Goal: Task Accomplishment & Management: Use online tool/utility

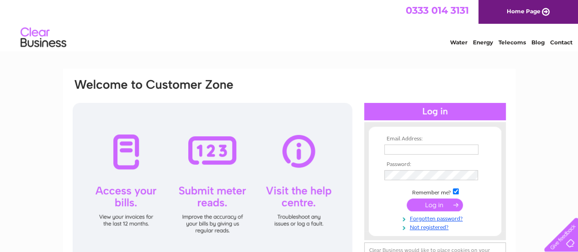
click at [407, 150] on input "text" at bounding box center [431, 149] width 95 height 11
type input "kerstin.kinnaird@kostwise.co.uk"
click at [436, 205] on input "submit" at bounding box center [434, 204] width 56 height 13
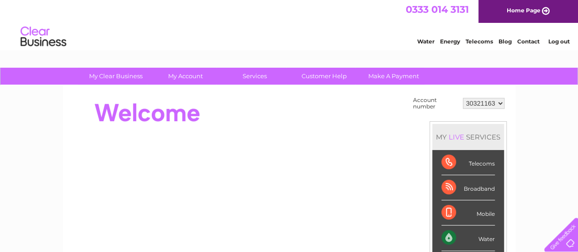
scroll to position [0, 0]
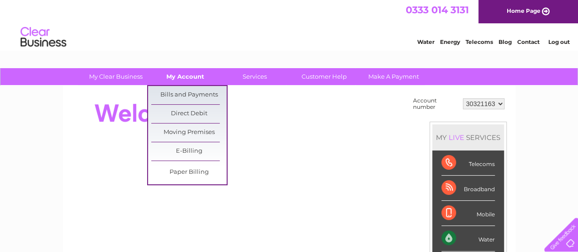
click at [183, 75] on link "My Account" at bounding box center [185, 76] width 75 height 17
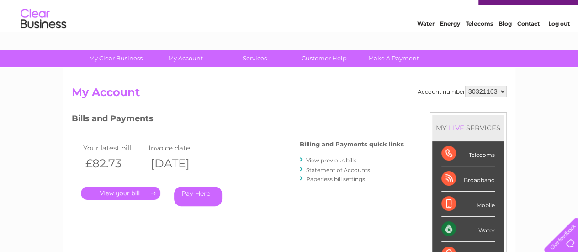
scroll to position [18, 0]
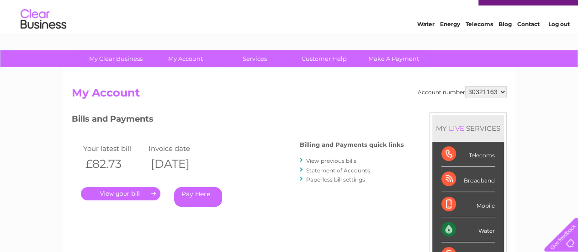
click at [337, 170] on link "Statement of Accounts" at bounding box center [338, 170] width 64 height 7
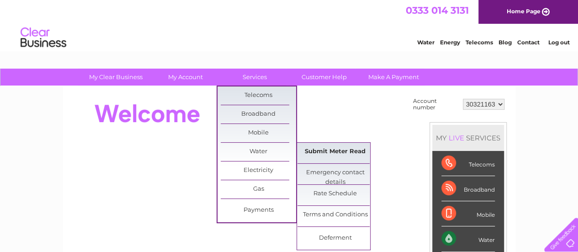
click at [332, 150] on link "Submit Meter Read" at bounding box center [334, 151] width 75 height 18
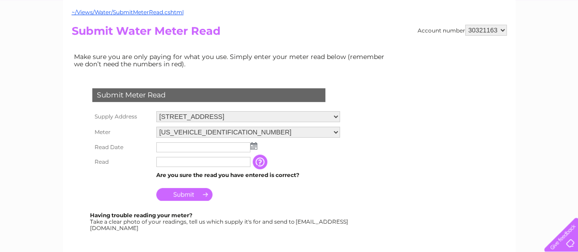
scroll to position [89, 0]
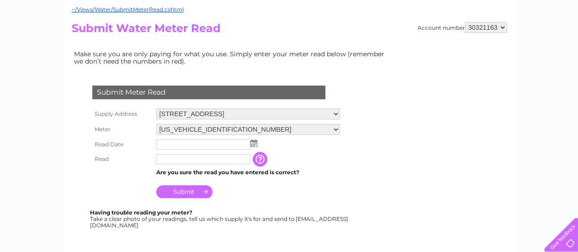
click at [252, 144] on img at bounding box center [253, 142] width 7 height 7
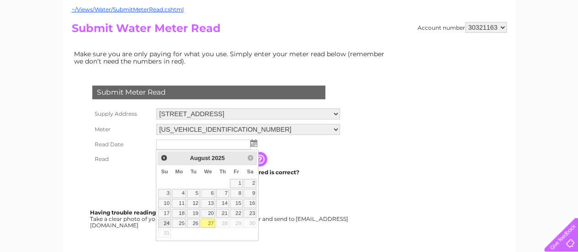
click at [164, 221] on link "24" at bounding box center [164, 222] width 13 height 9
type input "[DATE]"
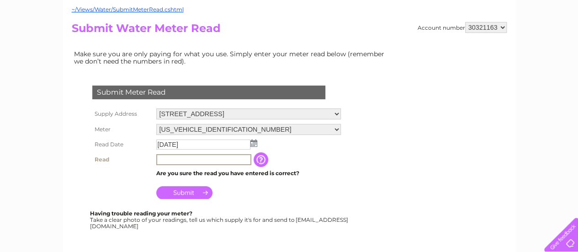
click at [166, 159] on input "text" at bounding box center [203, 159] width 95 height 11
type input "262"
click at [268, 159] on input "button" at bounding box center [261, 159] width 16 height 15
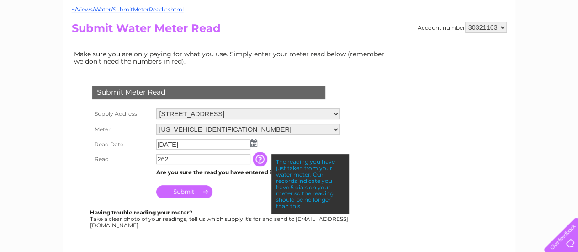
click at [280, 143] on td "[DATE]" at bounding box center [248, 144] width 188 height 15
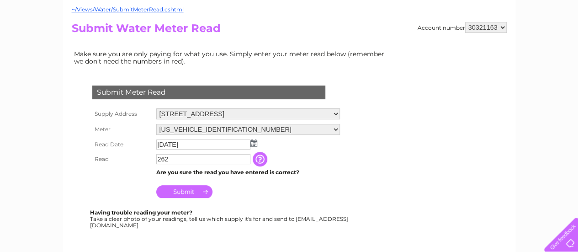
click at [187, 192] on input "Submit" at bounding box center [184, 191] width 56 height 13
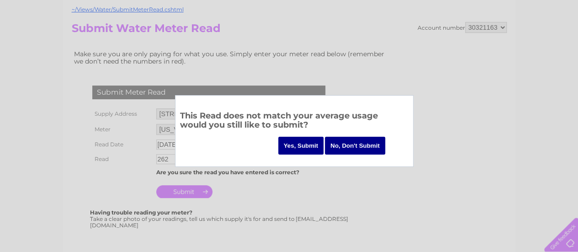
click at [315, 143] on input "Yes, Submit" at bounding box center [301, 146] width 46 height 18
